Goal: Task Accomplishment & Management: Complete application form

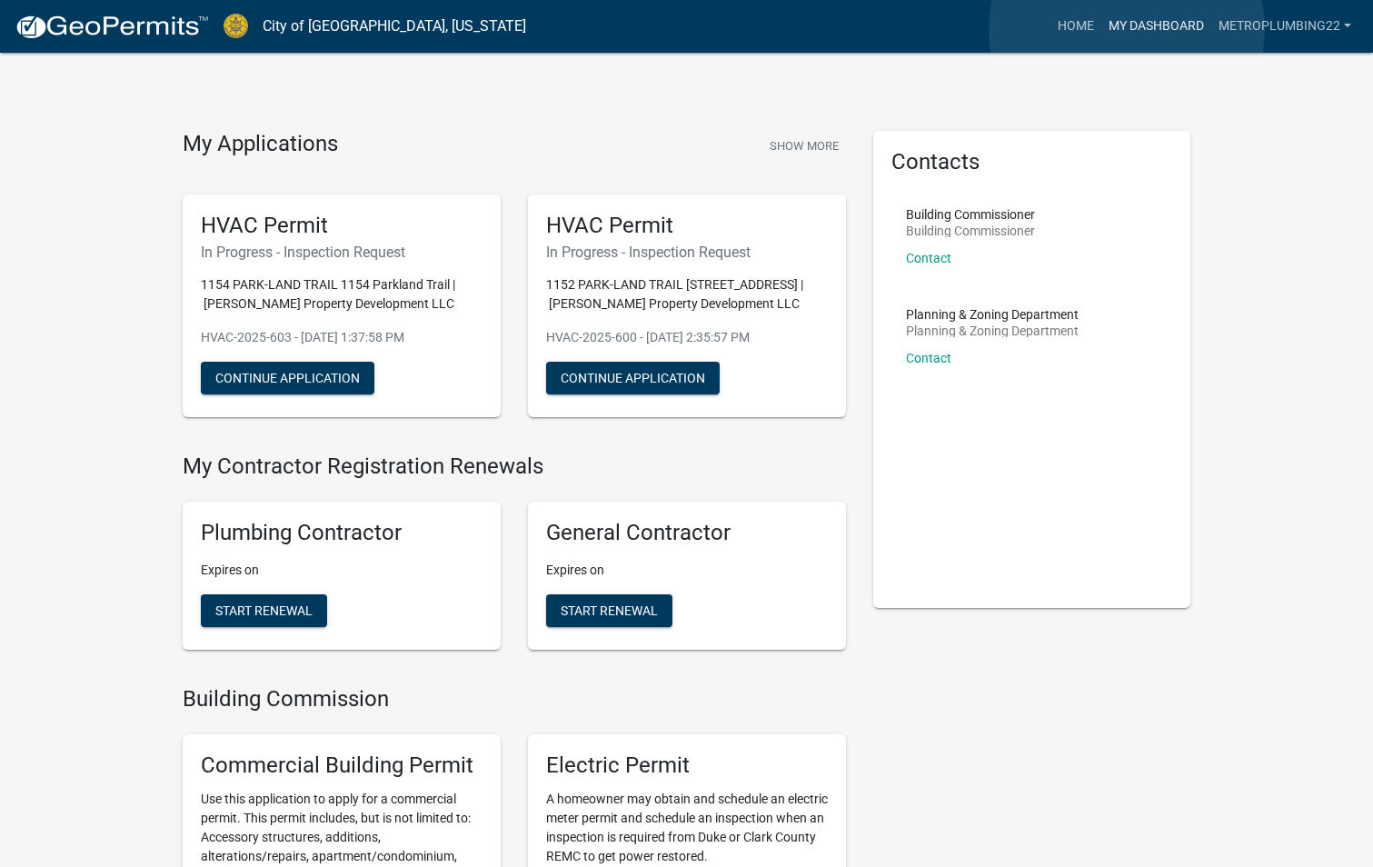
click at [1127, 29] on link "My Dashboard" at bounding box center [1156, 26] width 110 height 35
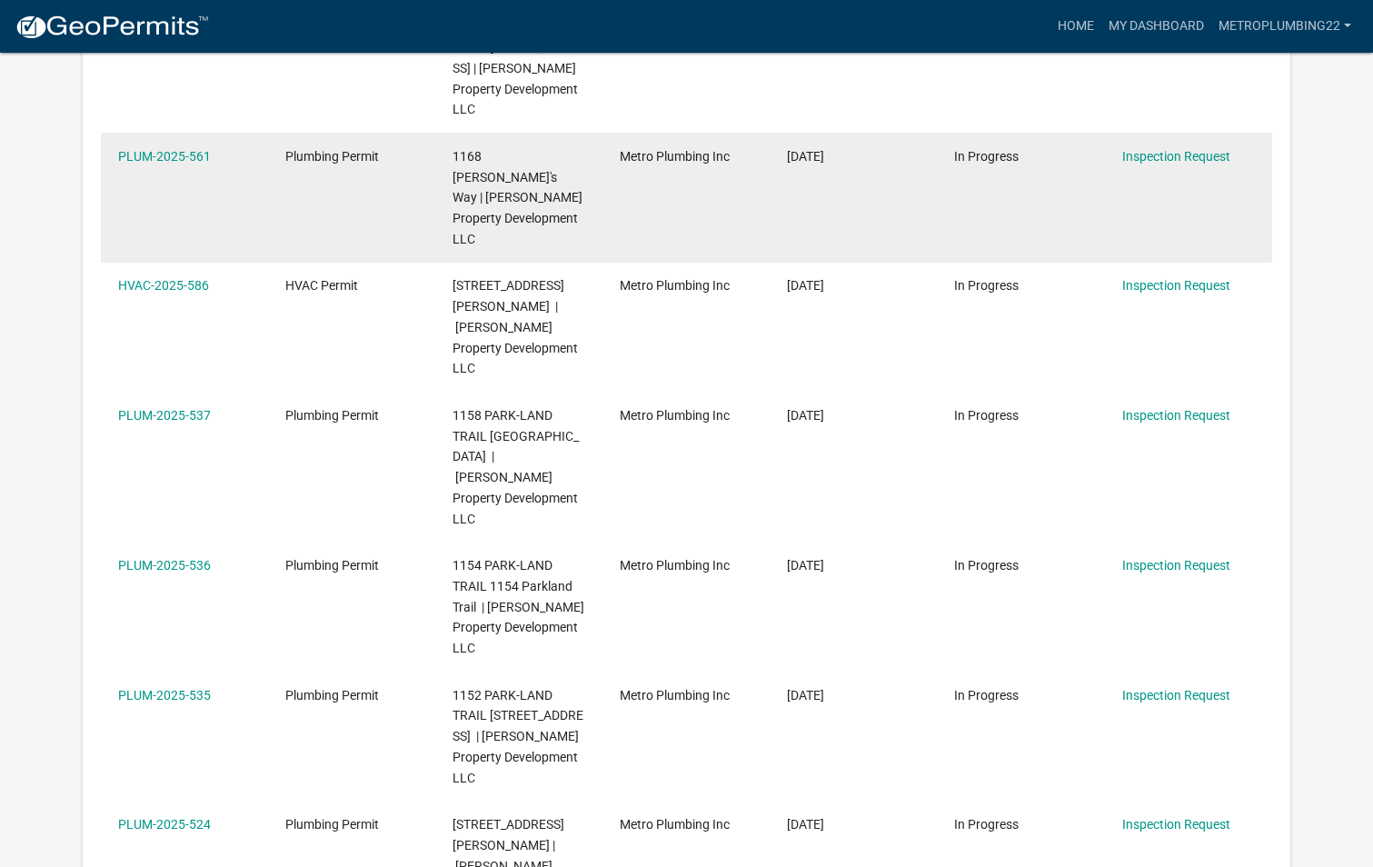
scroll to position [604, 0]
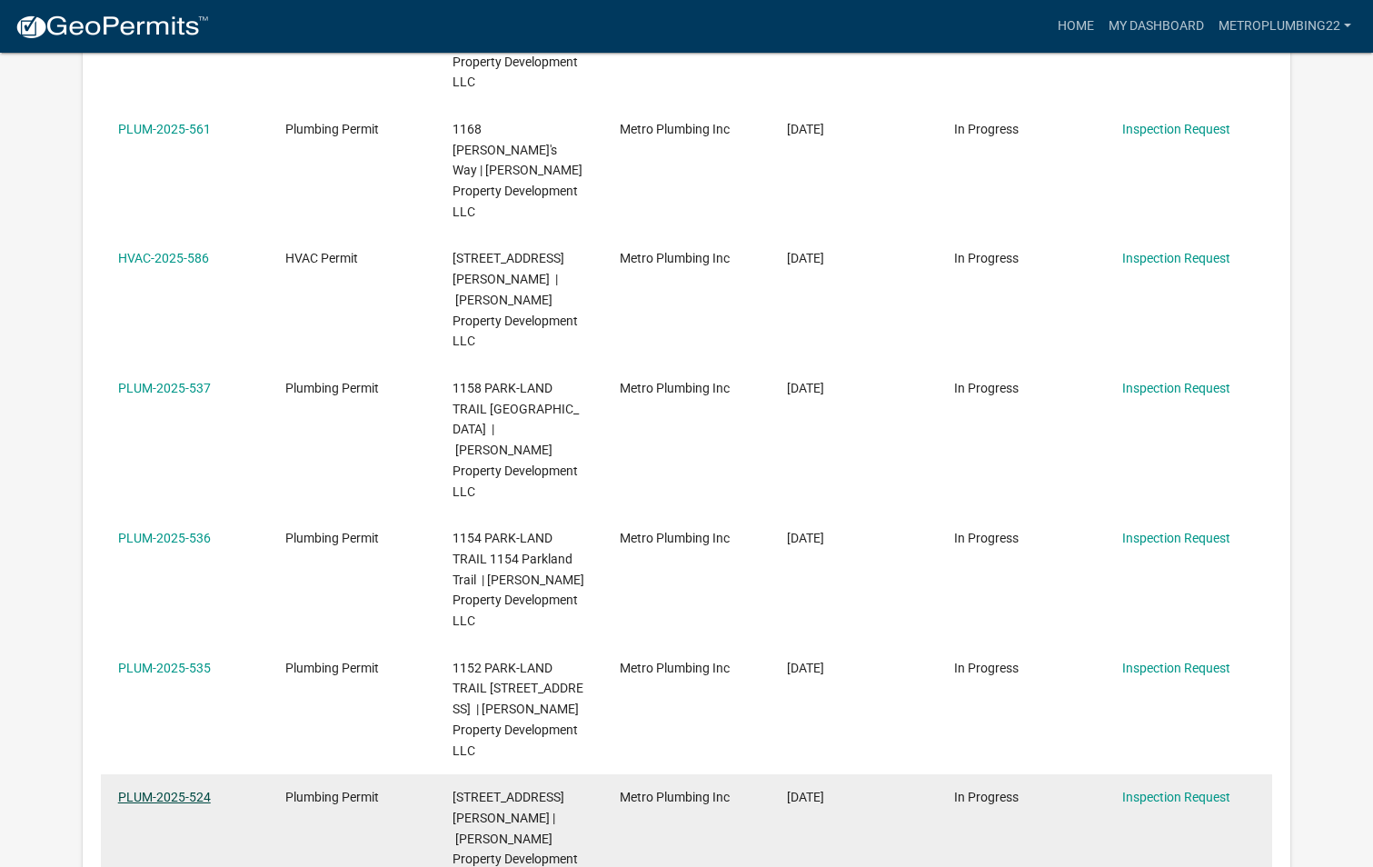
click at [192, 790] on link "PLUM-2025-524" at bounding box center [164, 797] width 93 height 15
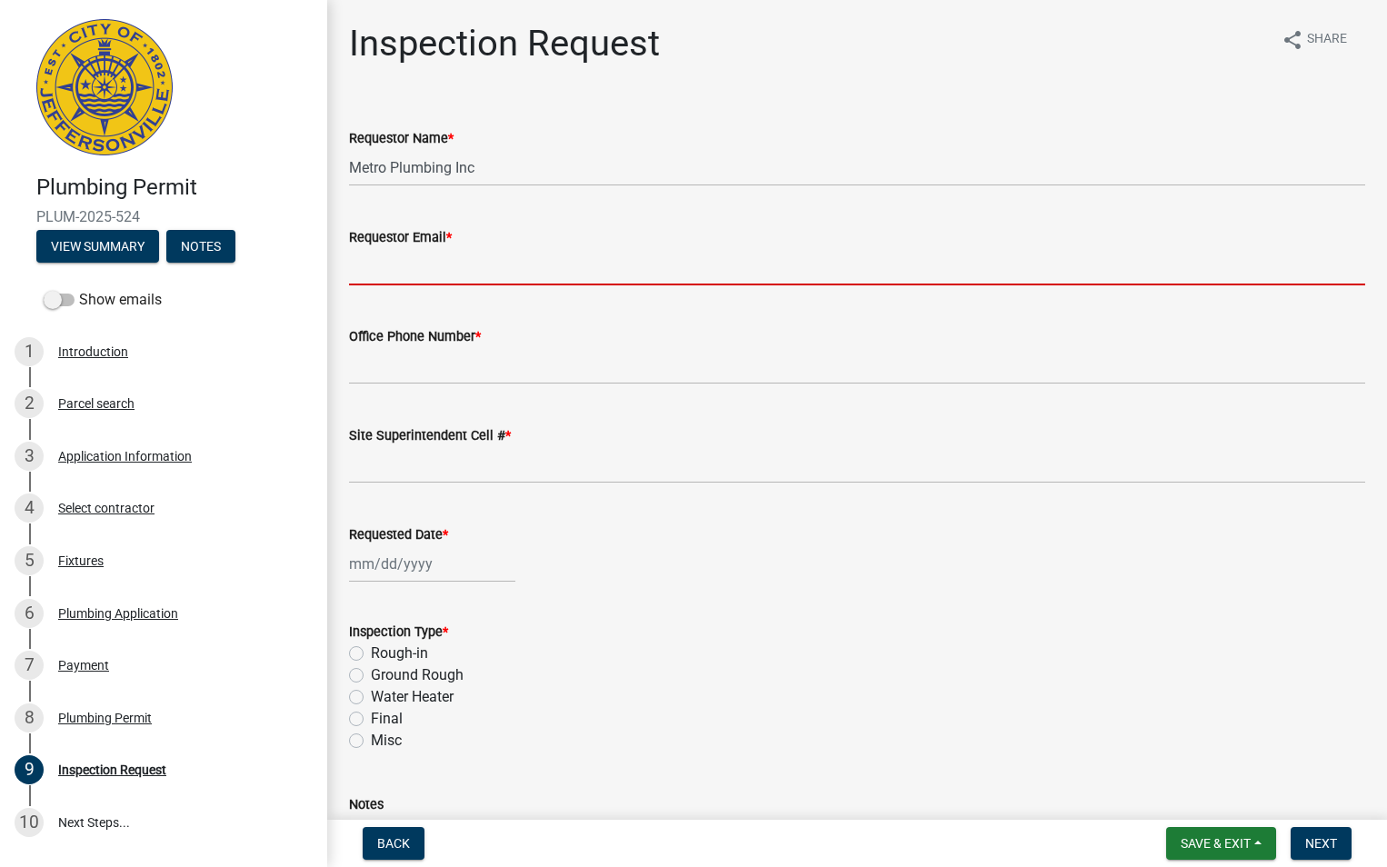
click at [577, 270] on input "Requestor Email *" at bounding box center [857, 266] width 1016 height 37
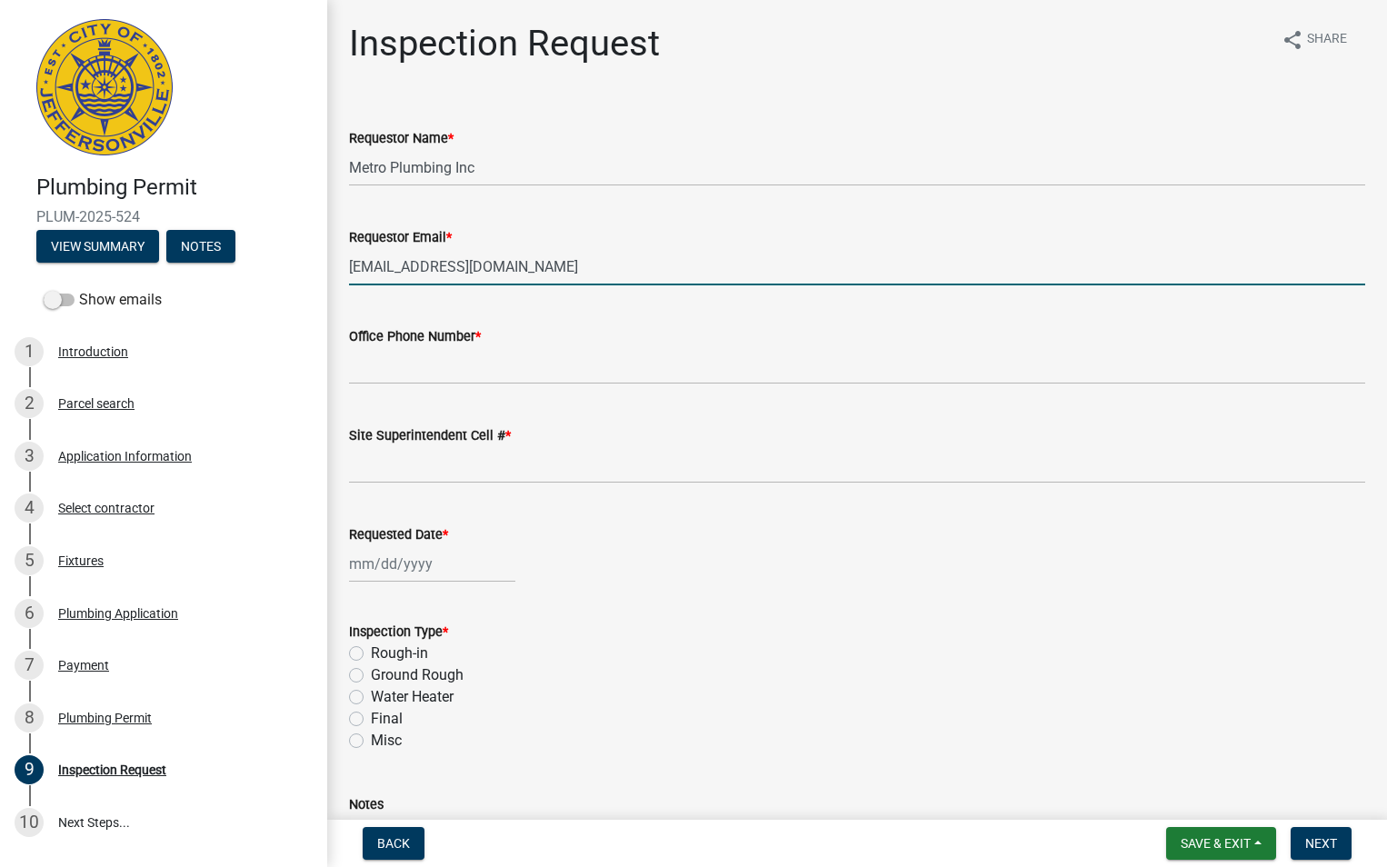
type input "[EMAIL_ADDRESS][DOMAIN_NAME]"
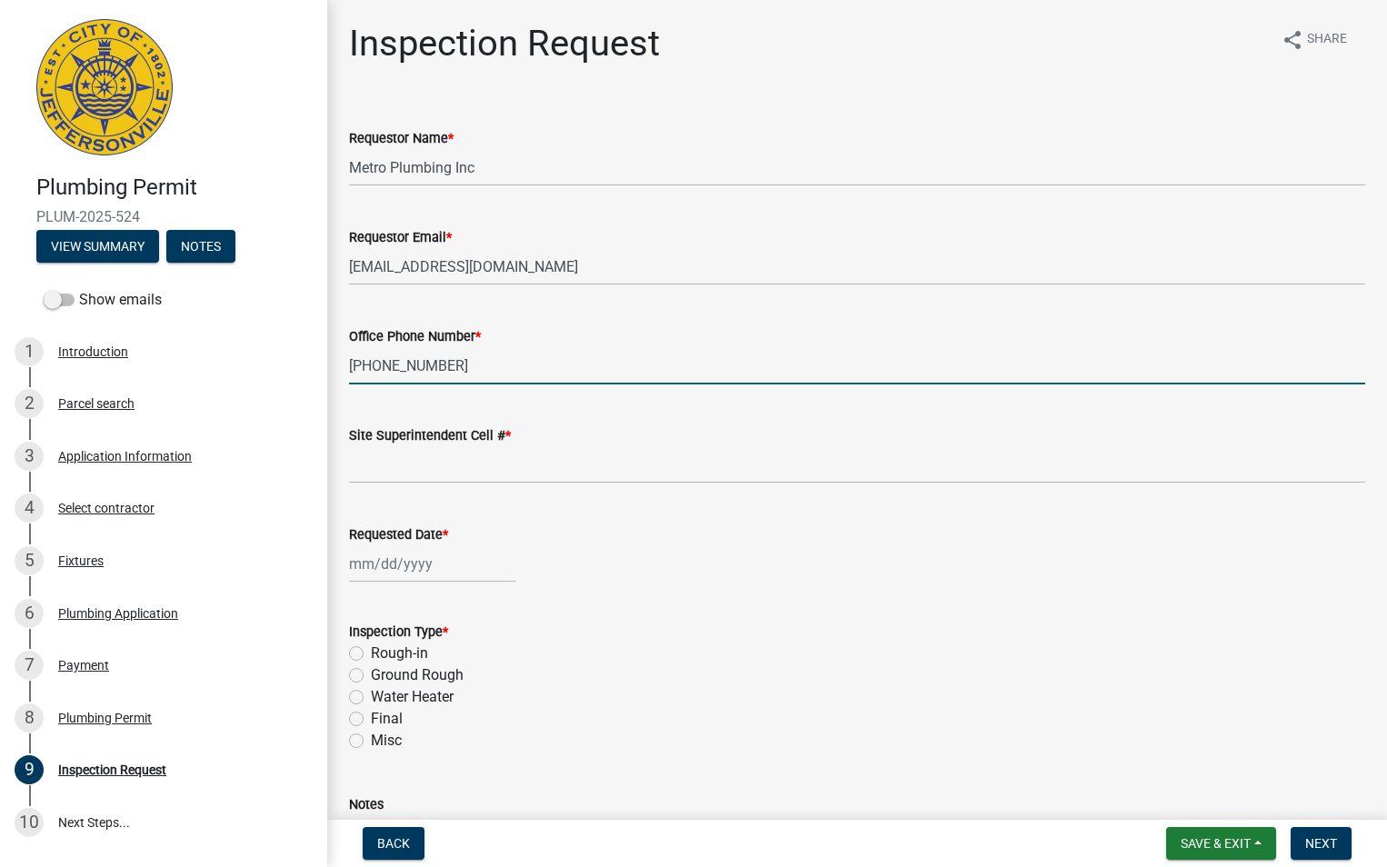
type input "[PHONE_NUMBER]"
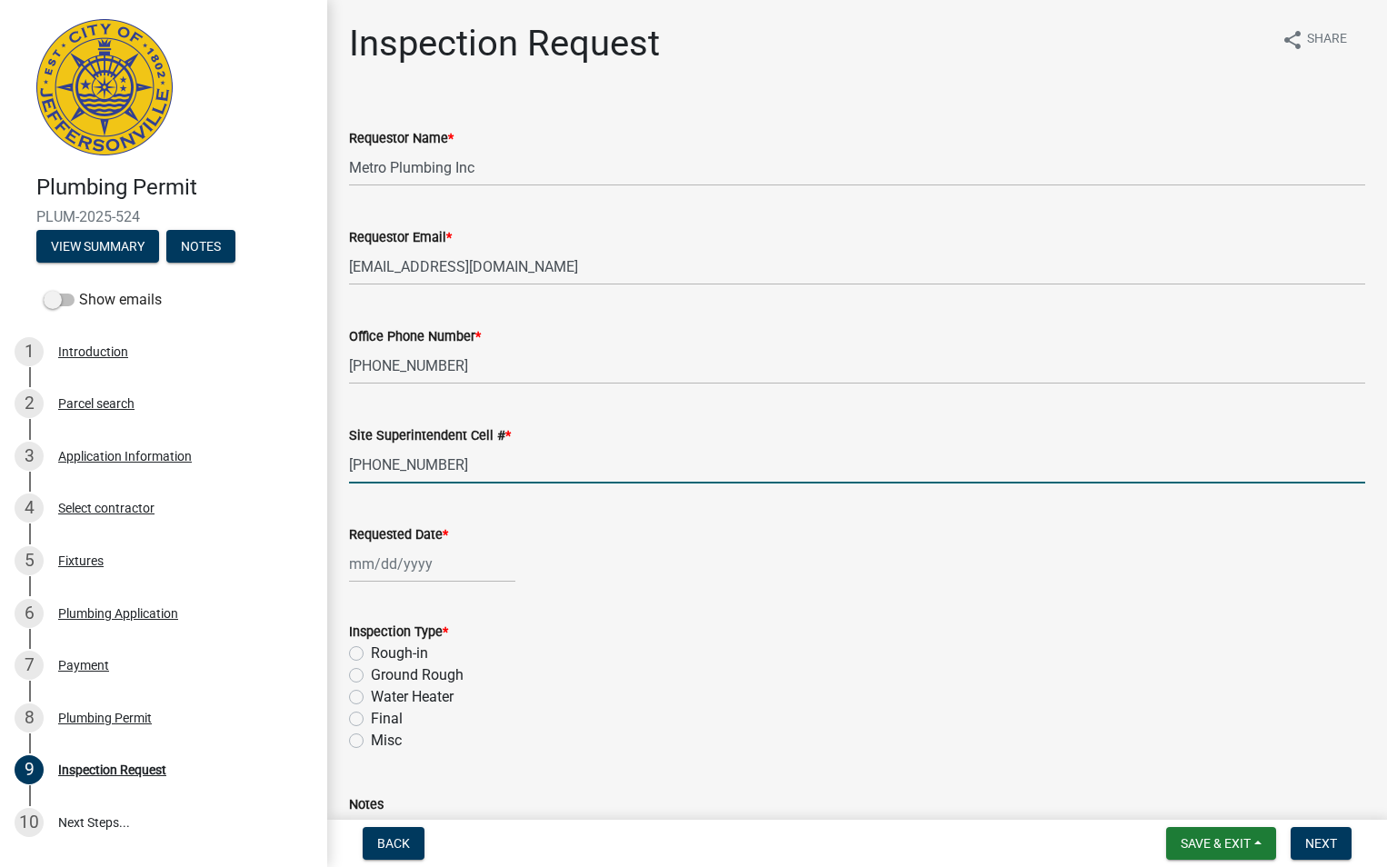
type input "[PHONE_NUMBER]"
select select "10"
select select "2025"
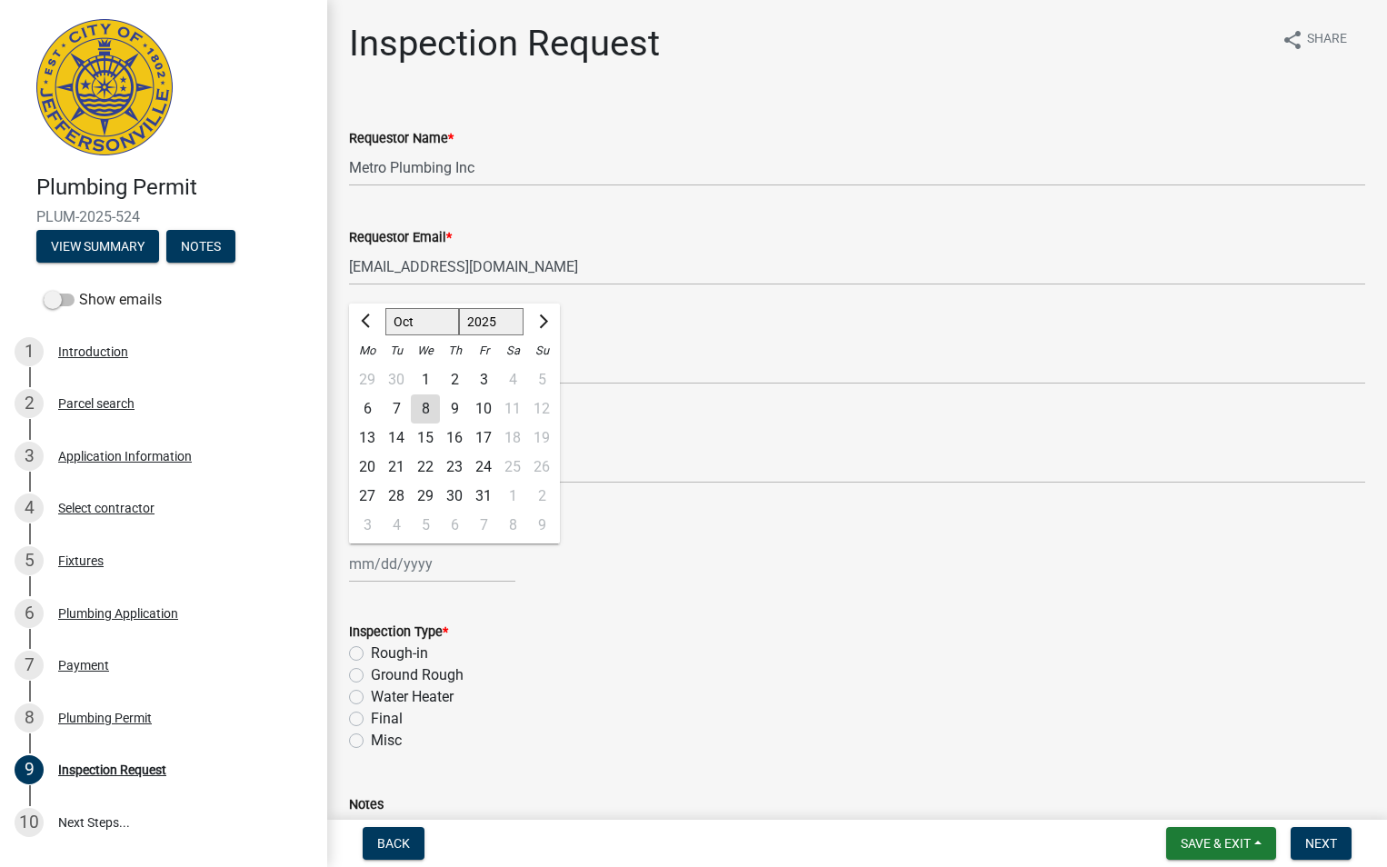
click at [367, 573] on input "Requested Date *" at bounding box center [432, 563] width 166 height 37
click at [428, 403] on div "8" at bounding box center [425, 408] width 29 height 29
type input "[DATE]"
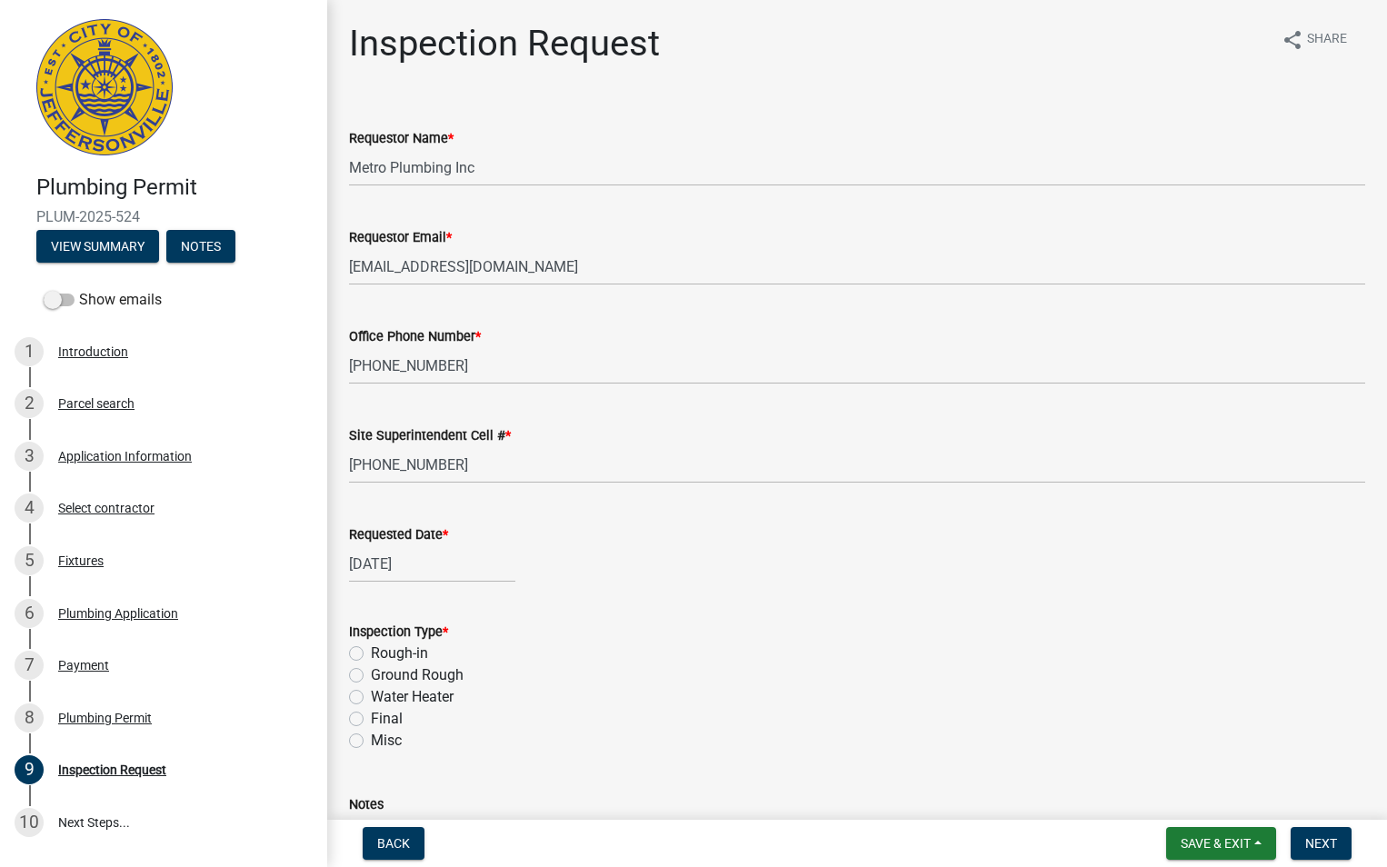
click at [371, 676] on label "Ground Rough" at bounding box center [417, 675] width 93 height 22
click at [371, 676] on input "Ground Rough" at bounding box center [377, 670] width 12 height 12
radio input "true"
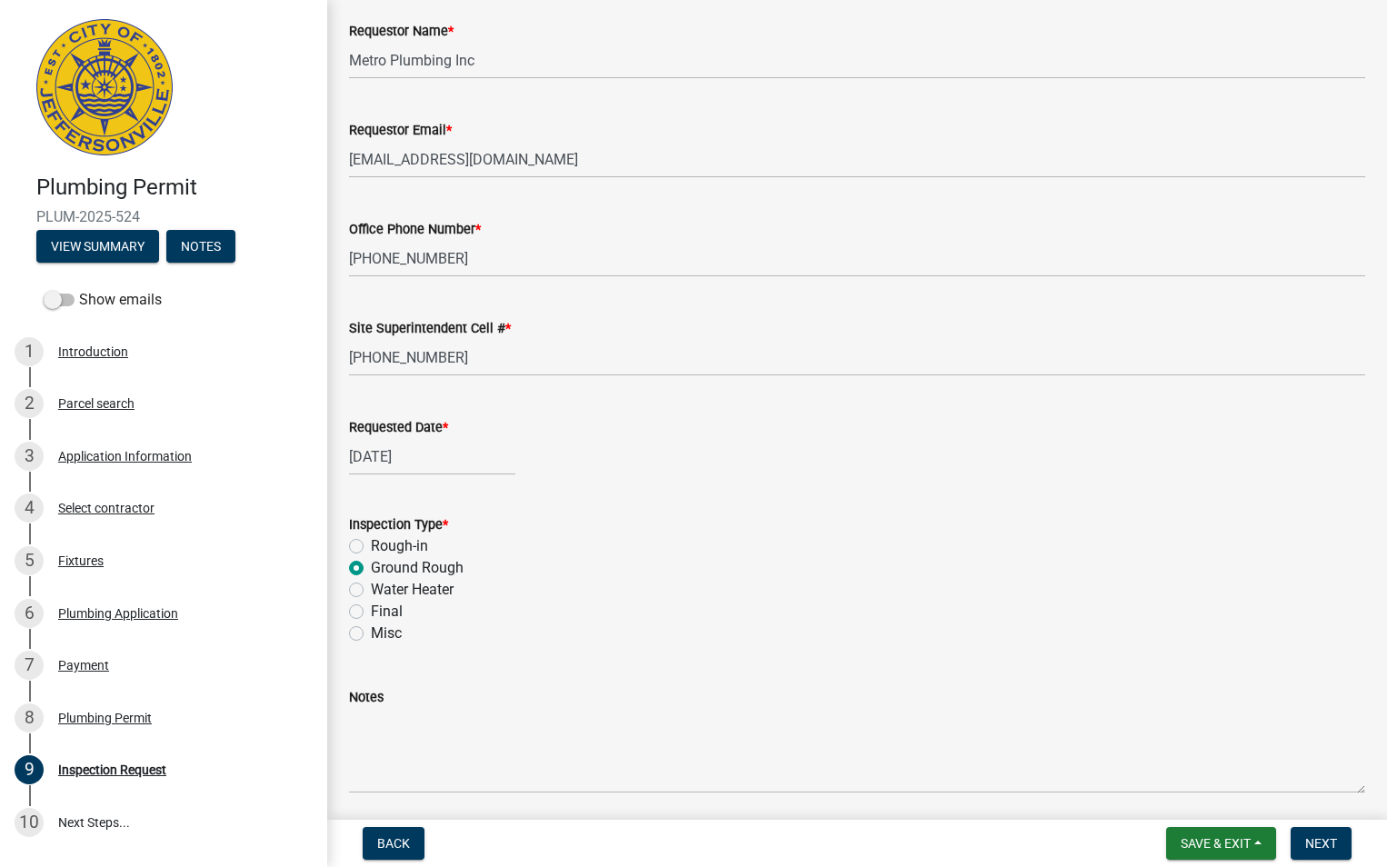
scroll to position [174, 0]
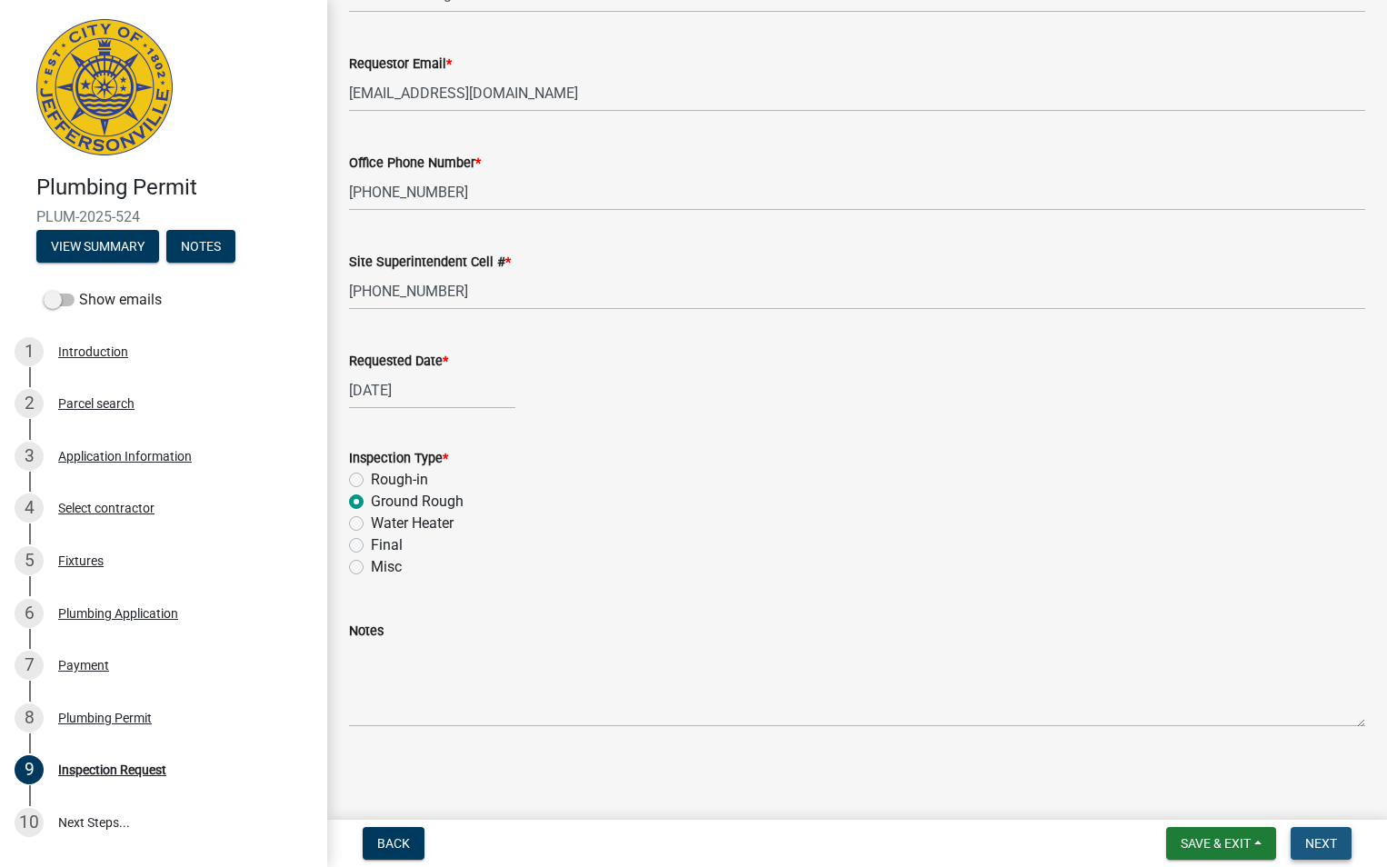
click at [1335, 844] on span "Next" at bounding box center [1321, 843] width 32 height 15
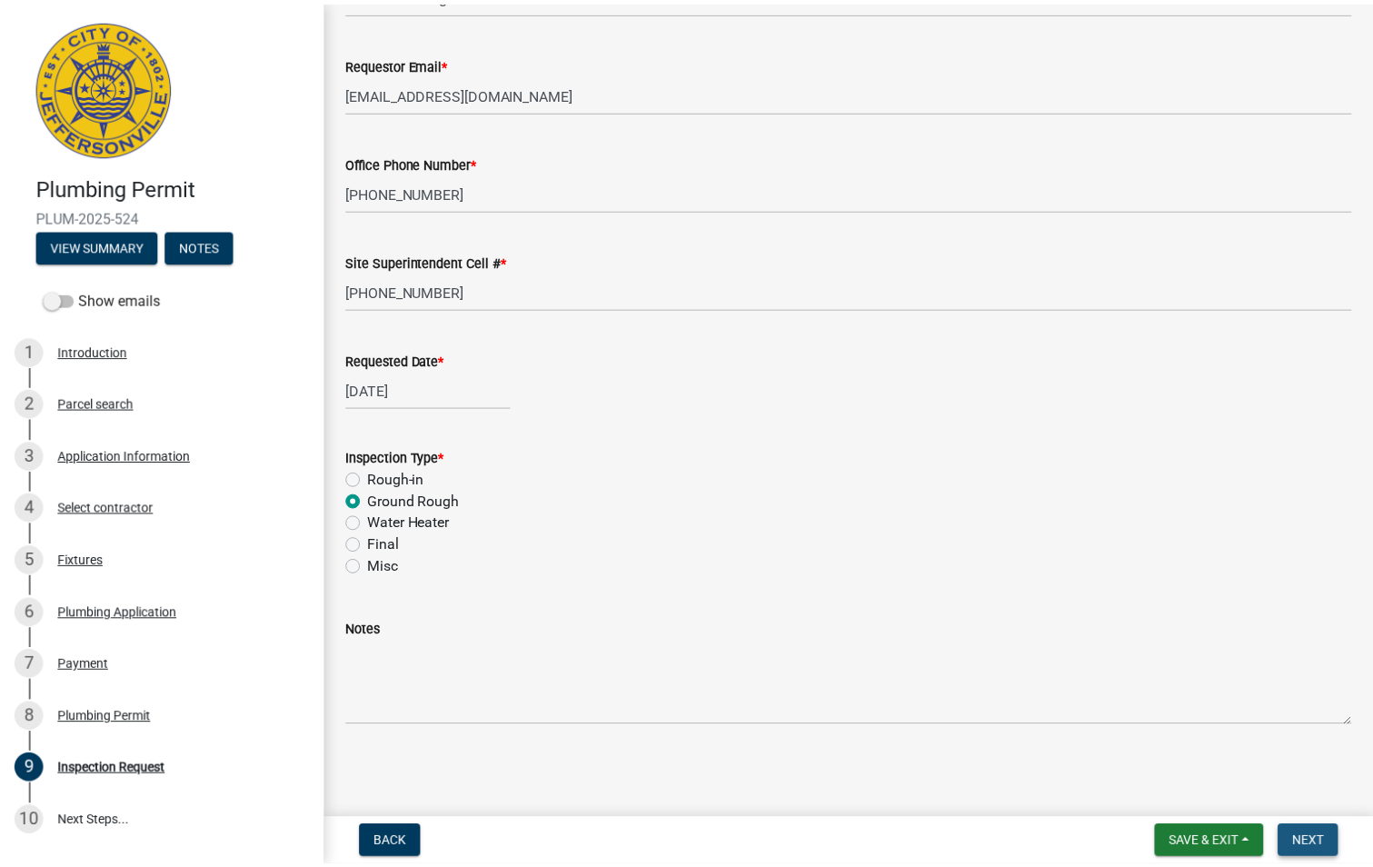
scroll to position [0, 0]
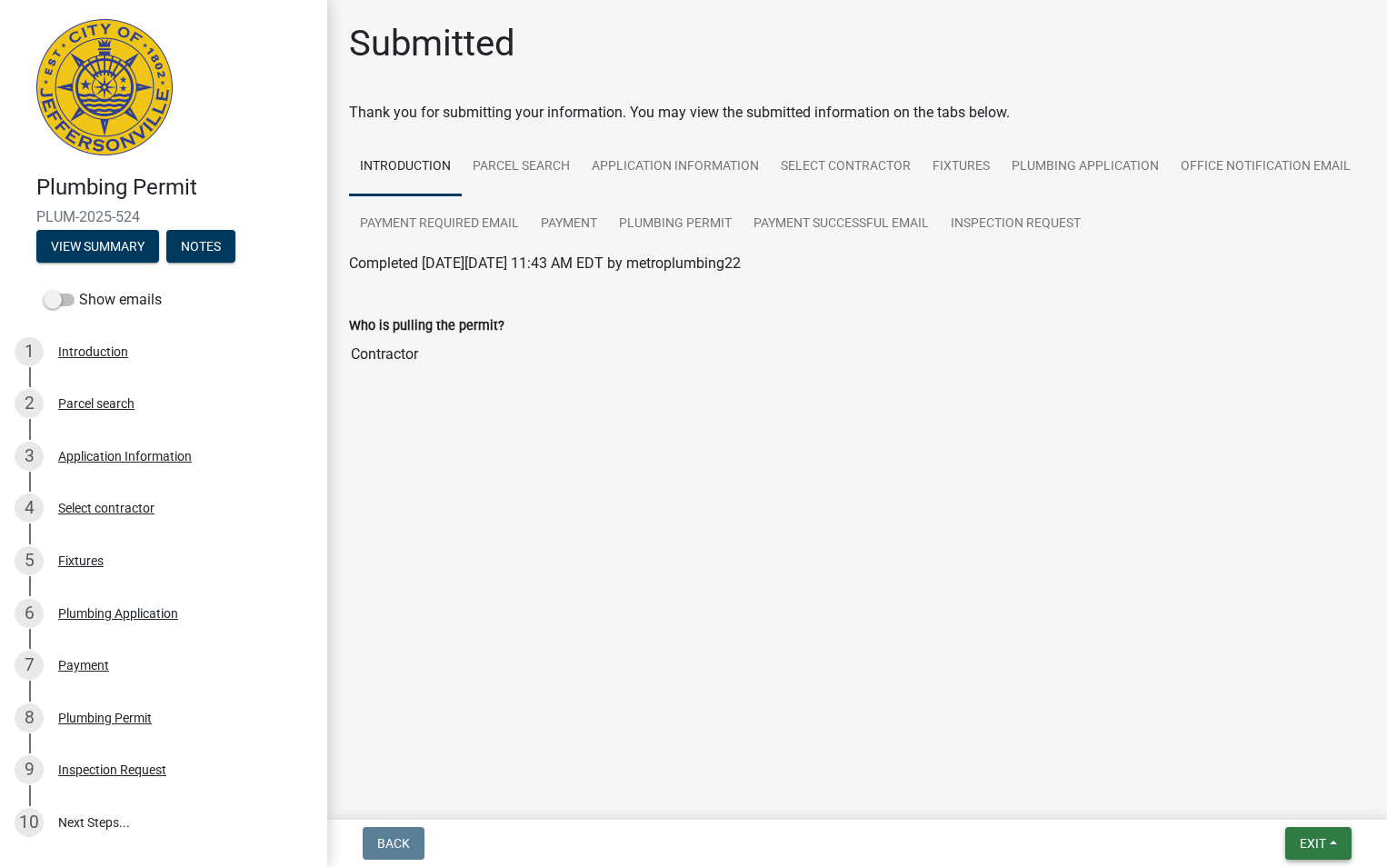
click at [1332, 841] on button "Exit" at bounding box center [1318, 843] width 66 height 33
click at [1291, 800] on button "Save & Exit" at bounding box center [1278, 796] width 145 height 44
